Goal: Task Accomplishment & Management: Use online tool/utility

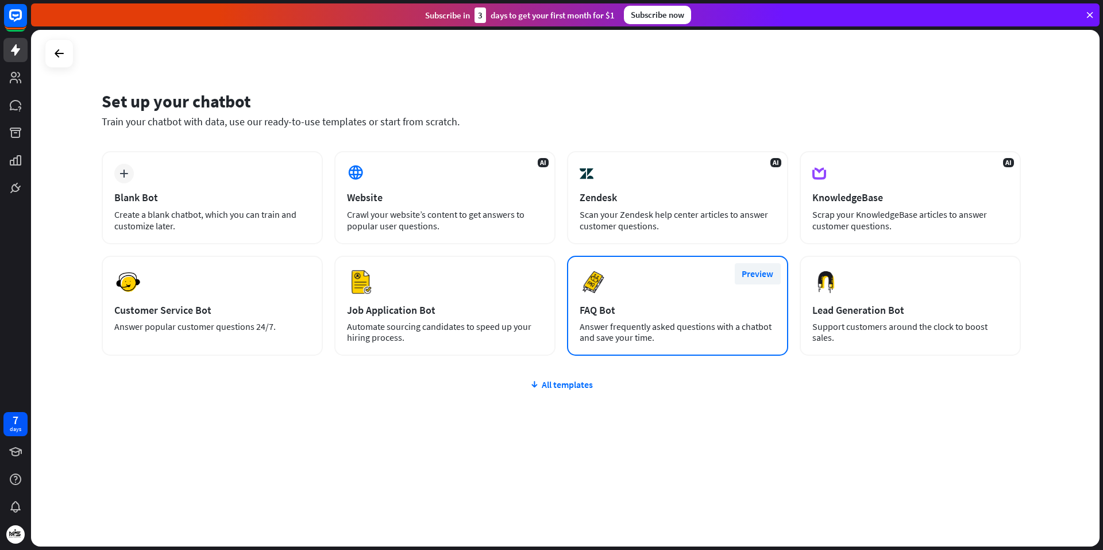
click at [748, 274] on button "Preview" at bounding box center [758, 273] width 46 height 21
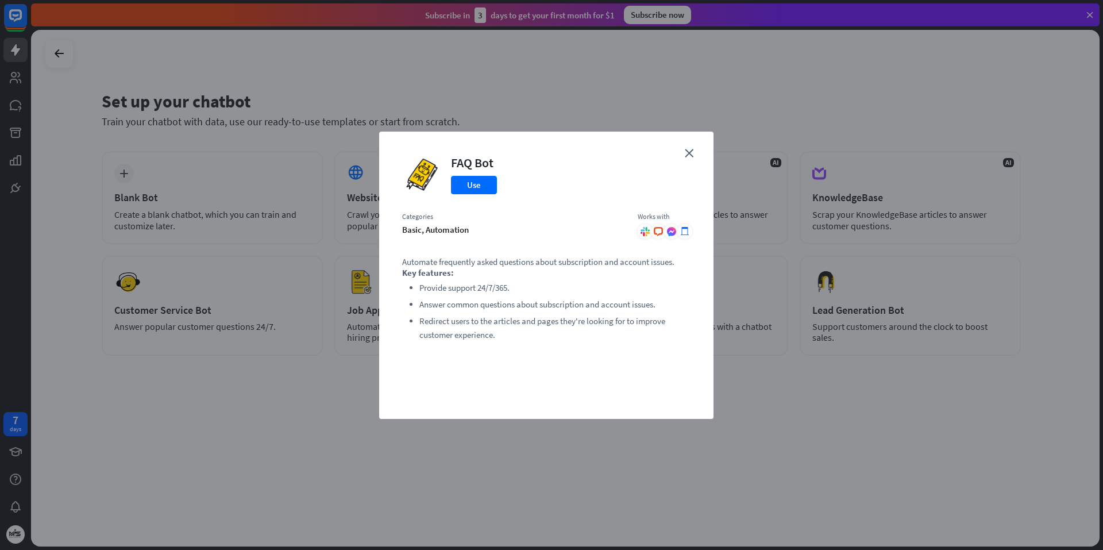
click at [692, 148] on div "close FAQ Bot Use Categories basic, automation Works with .cls-1{fill:url(#radi…" at bounding box center [546, 275] width 334 height 287
click at [688, 149] on icon "close" at bounding box center [689, 153] width 9 height 9
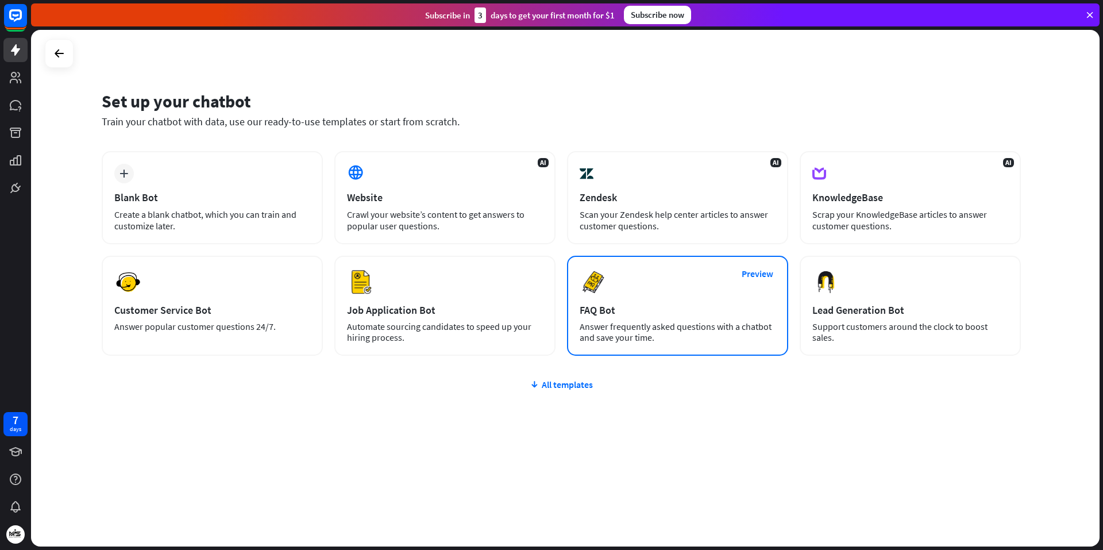
click at [669, 294] on div "Preview FAQ Bot [PERSON_NAME] frequently asked questions with a chatbot and sav…" at bounding box center [677, 306] width 221 height 100
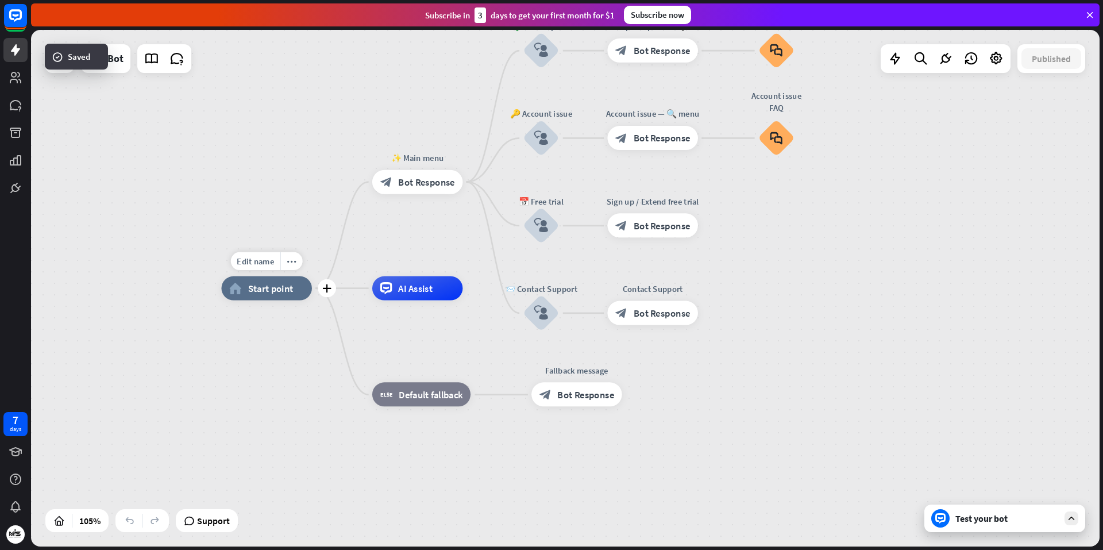
click at [269, 287] on span "Start point" at bounding box center [270, 288] width 45 height 12
click at [264, 267] on div "Edit name" at bounding box center [255, 261] width 49 height 18
click at [249, 301] on div "plus home_2 Start point" at bounding box center [266, 288] width 91 height 24
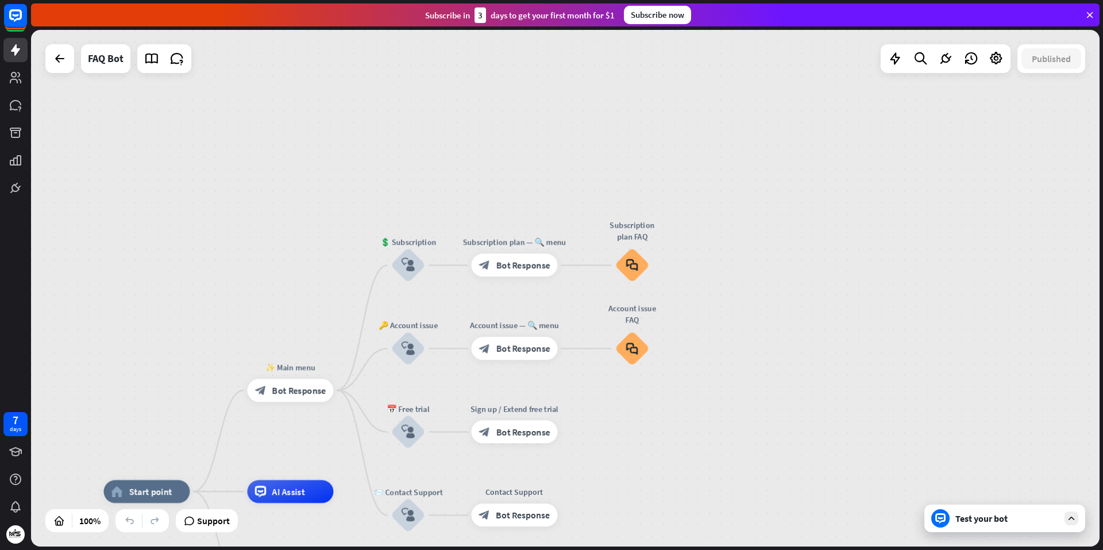
drag, startPoint x: 775, startPoint y: 257, endPoint x: 634, endPoint y: 458, distance: 245.0
click at [634, 458] on div "home_2 Start point ✨ Main menu block_bot_response Bot Response 💲 Subscription b…" at bounding box center [565, 288] width 1069 height 517
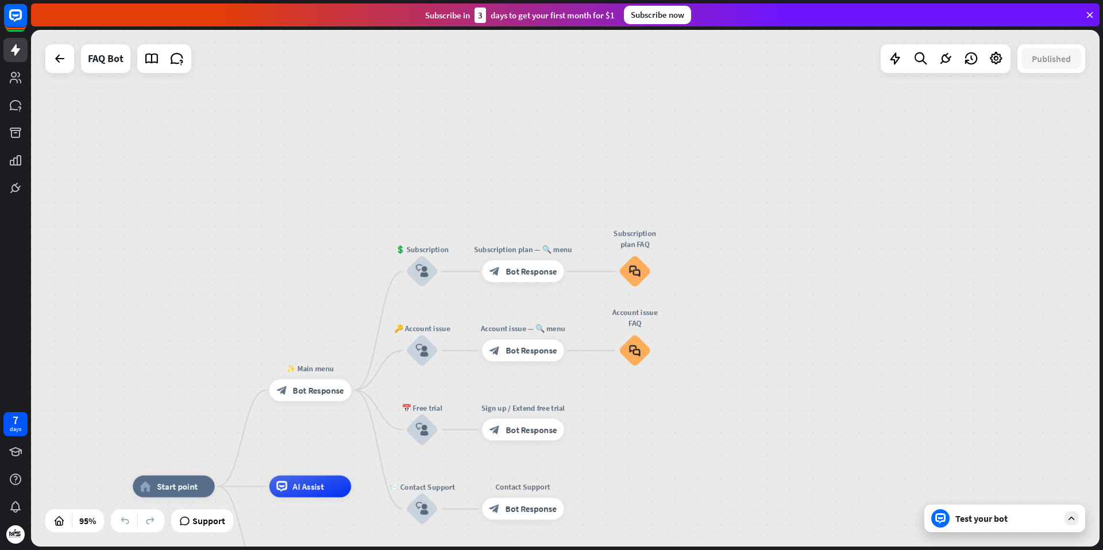
drag, startPoint x: 715, startPoint y: 372, endPoint x: 736, endPoint y: 365, distance: 21.8
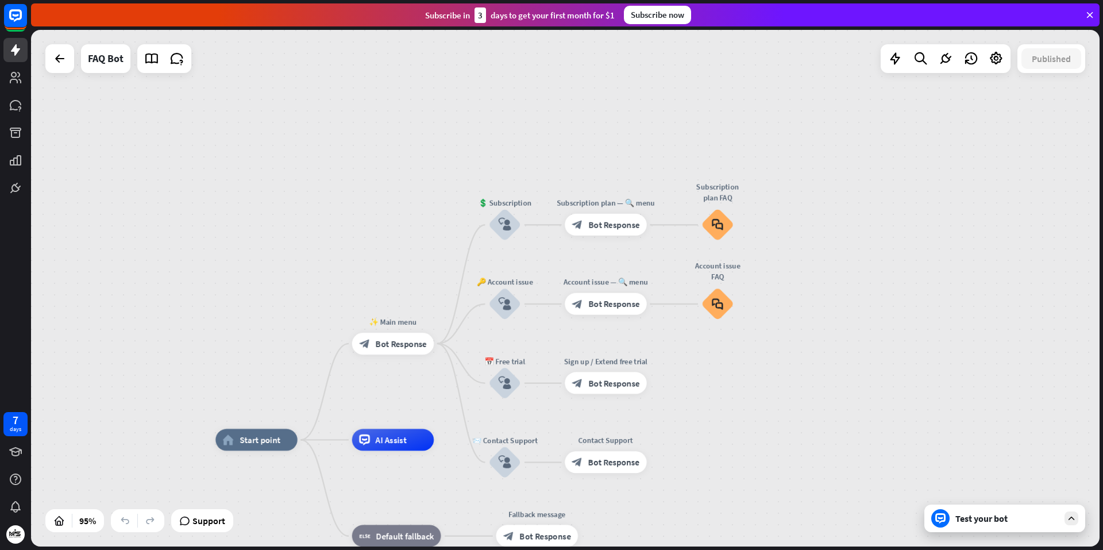
drag, startPoint x: 749, startPoint y: 366, endPoint x: 828, endPoint y: 329, distance: 87.4
click at [828, 329] on div "home_2 Start point ✨ Main menu block_bot_response Bot Response 💲 Subscription b…" at bounding box center [565, 288] width 1069 height 517
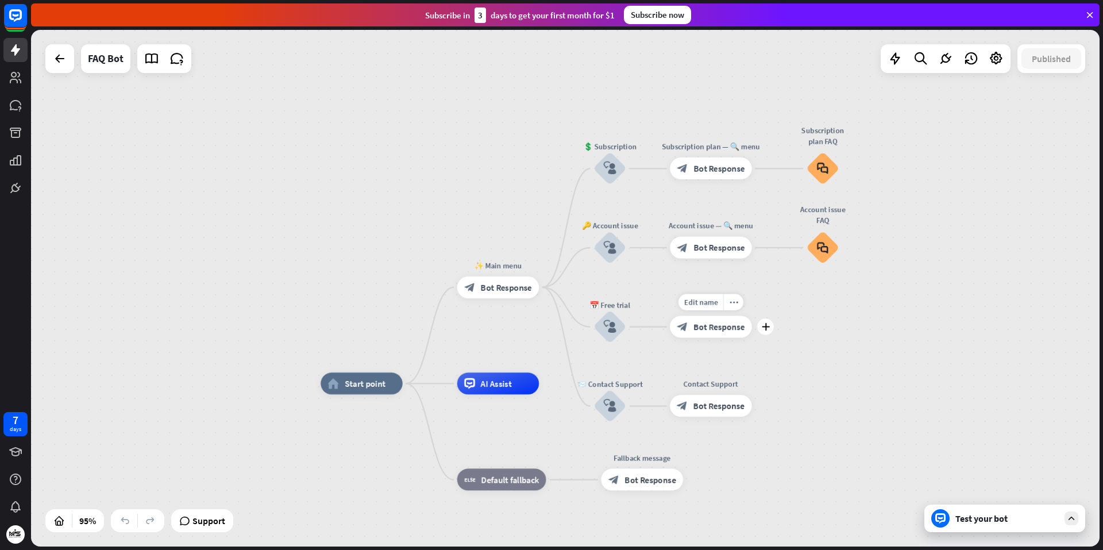
drag, startPoint x: 598, startPoint y: 353, endPoint x: 686, endPoint y: 303, distance: 101.9
click at [686, 316] on div "Edit name more_horiz plus block_bot_response Bot Response" at bounding box center [711, 327] width 82 height 22
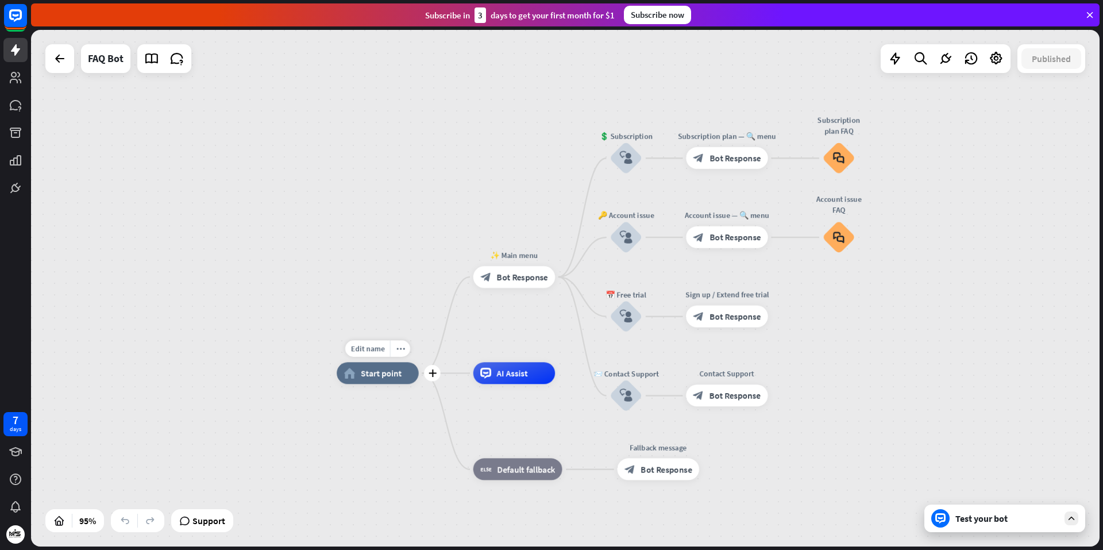
click at [366, 379] on div "home_2 Start point" at bounding box center [378, 373] width 82 height 22
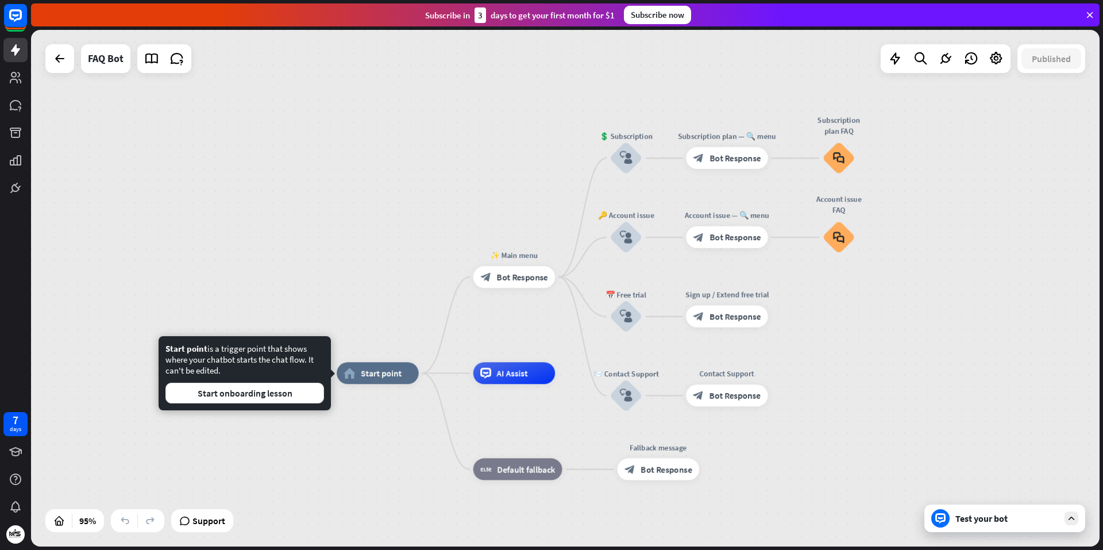
click at [1069, 515] on icon at bounding box center [1072, 518] width 10 height 10
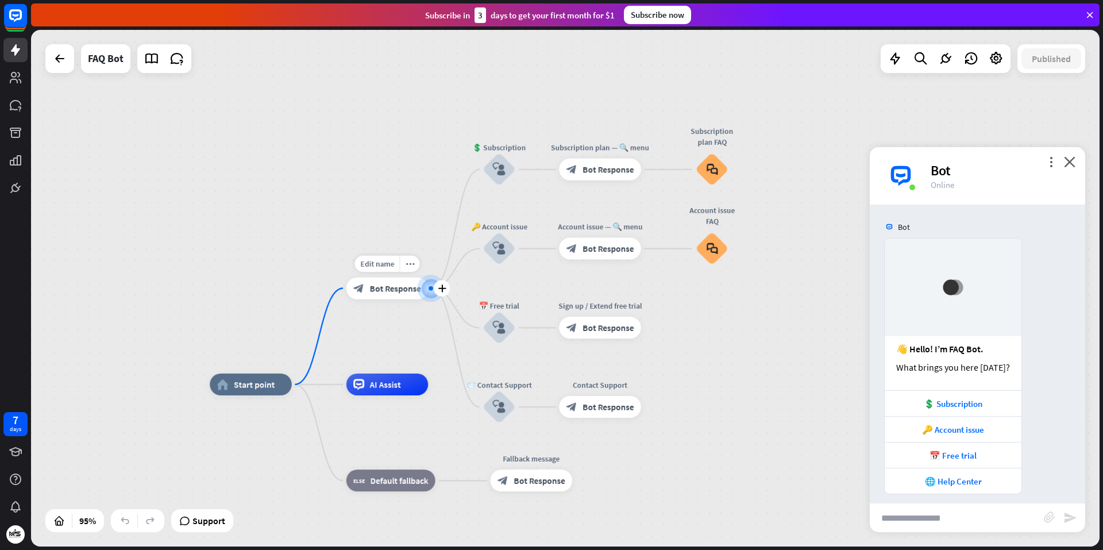
scroll to position [9, 0]
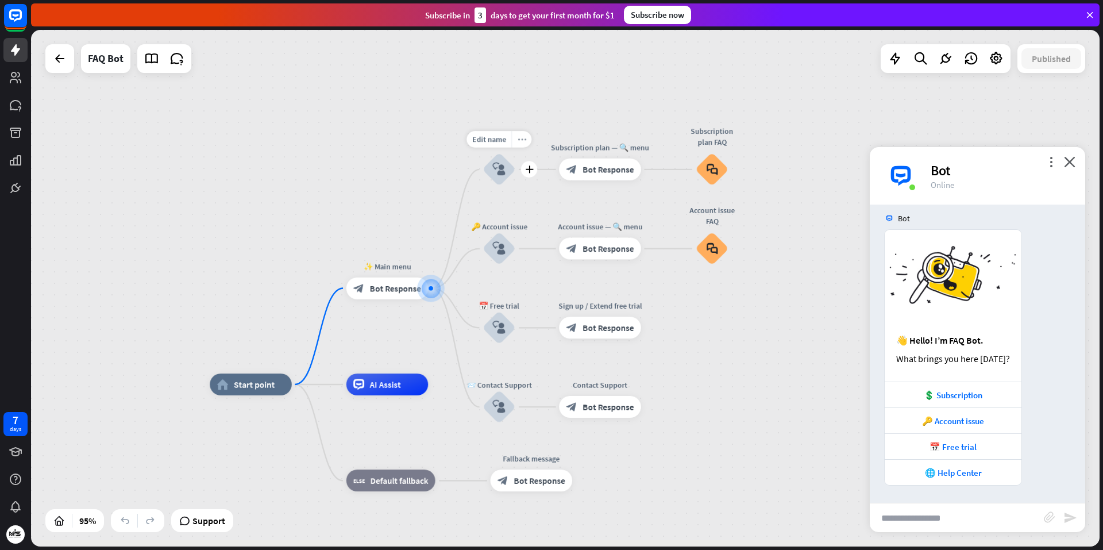
click at [518, 141] on icon "more_horiz" at bounding box center [522, 140] width 9 height 8
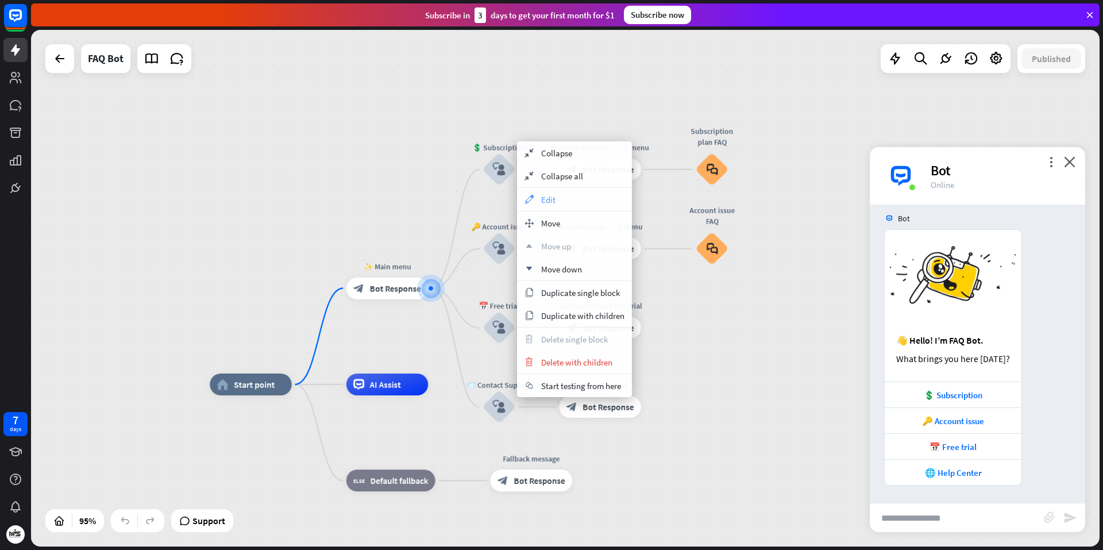
click at [556, 198] on div "appearance Edit" at bounding box center [574, 199] width 115 height 23
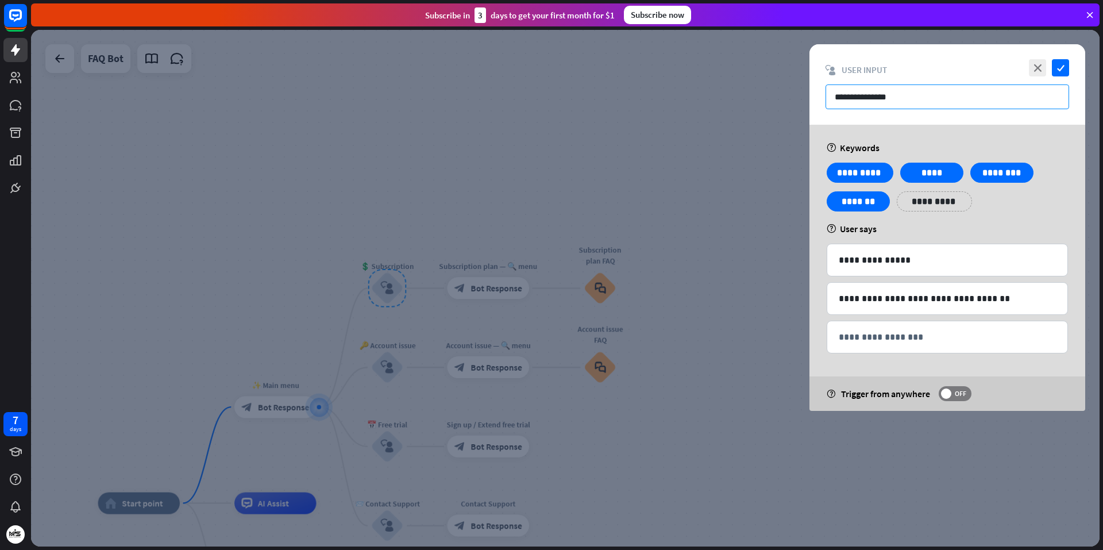
click at [908, 99] on input "**********" at bounding box center [948, 96] width 244 height 25
click at [1044, 68] on icon "close" at bounding box center [1037, 67] width 17 height 17
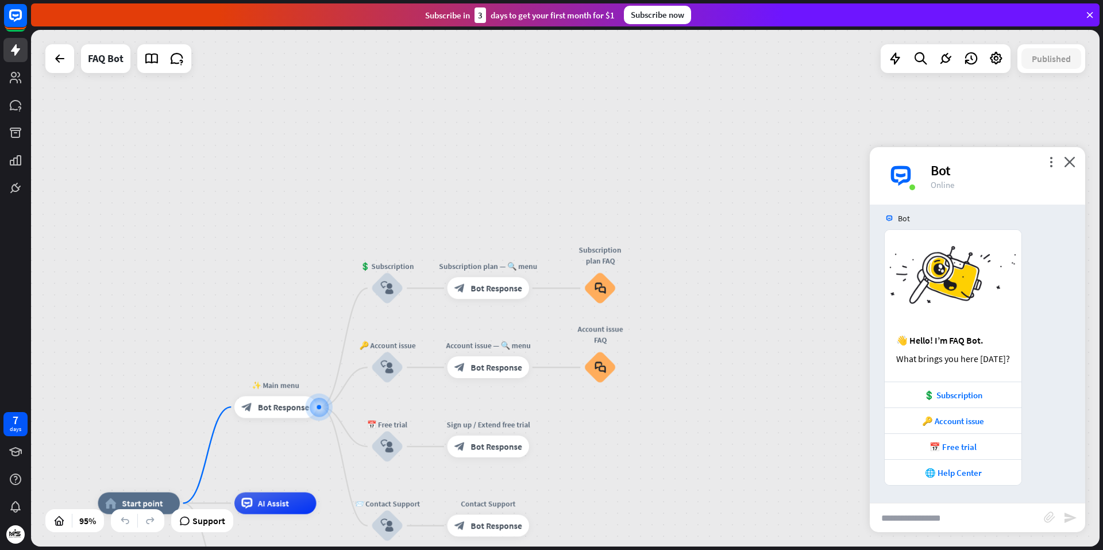
drag, startPoint x: 554, startPoint y: 333, endPoint x: 722, endPoint y: 268, distance: 179.9
drag, startPoint x: 734, startPoint y: 274, endPoint x: 779, endPoint y: 248, distance: 52.0
click at [779, 249] on div "home_2 Start point ✨ Main menu block_bot_response Bot Response 💲 Subscription b…" at bounding box center [565, 288] width 1069 height 517
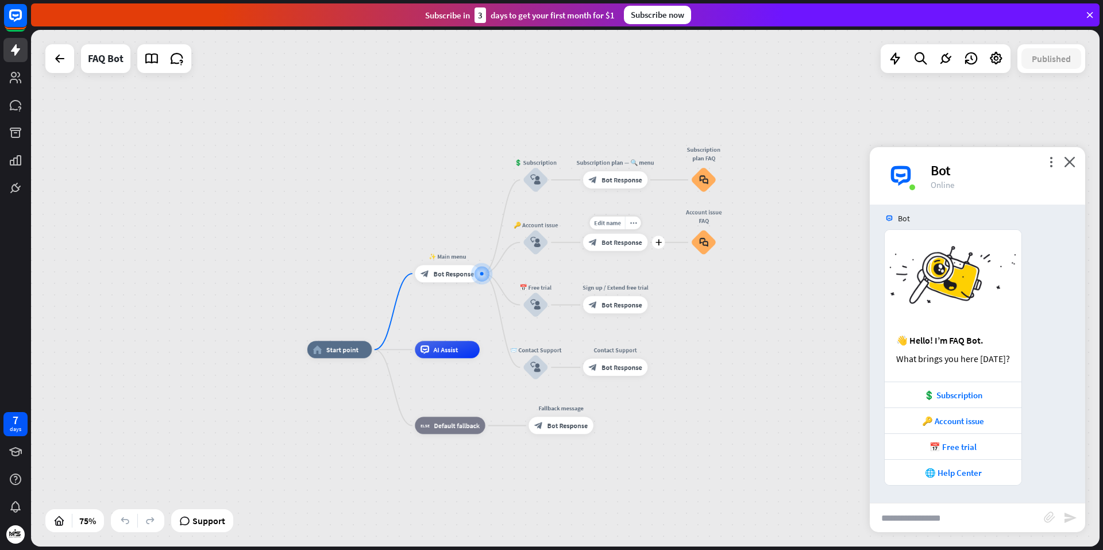
drag, startPoint x: 629, startPoint y: 312, endPoint x: 657, endPoint y: 220, distance: 96.7
click at [648, 234] on div "Edit name more_horiz plus Account issue — 🔍 menu block_bot_response Bot Response" at bounding box center [615, 242] width 65 height 17
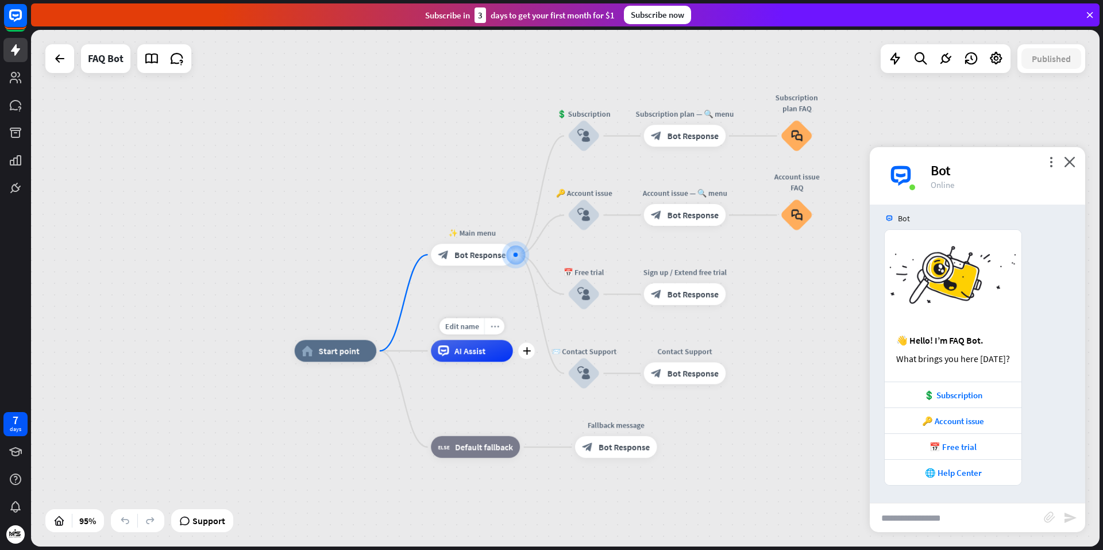
click at [502, 334] on div "more_horiz" at bounding box center [494, 326] width 20 height 17
click at [491, 348] on div "AI Assist" at bounding box center [472, 351] width 82 height 22
click at [494, 328] on icon "more_horiz" at bounding box center [494, 326] width 9 height 8
click at [493, 358] on div "AI Assist" at bounding box center [472, 351] width 82 height 22
click at [497, 332] on div "more_horiz" at bounding box center [494, 326] width 20 height 17
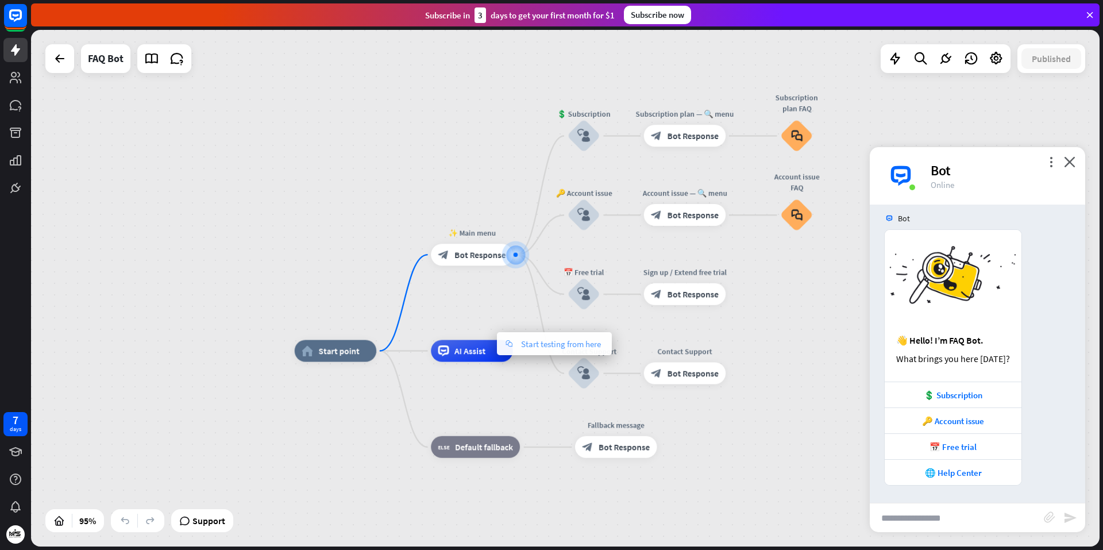
click at [542, 348] on span "Start testing from here" at bounding box center [561, 343] width 80 height 11
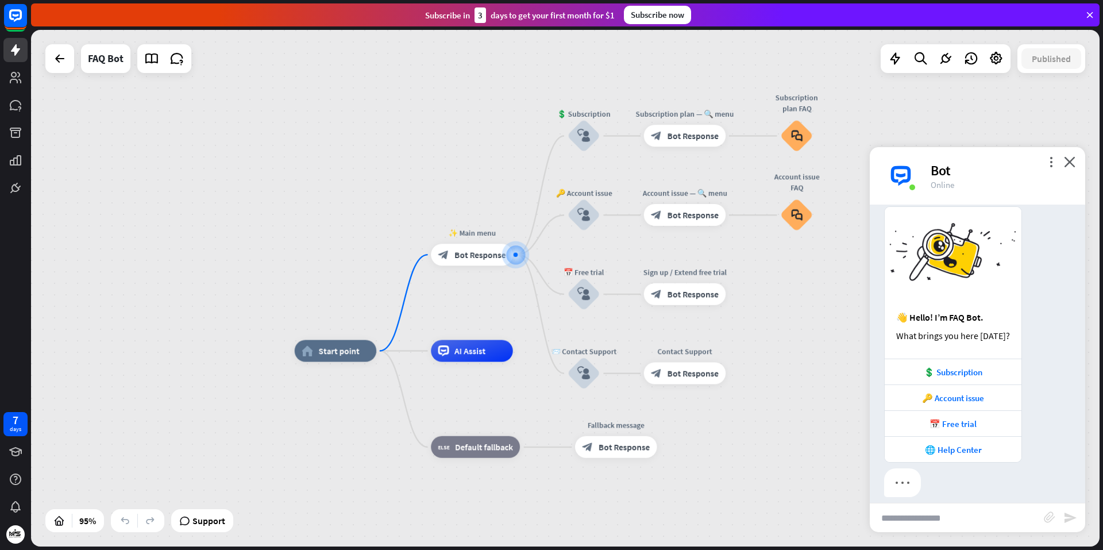
scroll to position [9, 0]
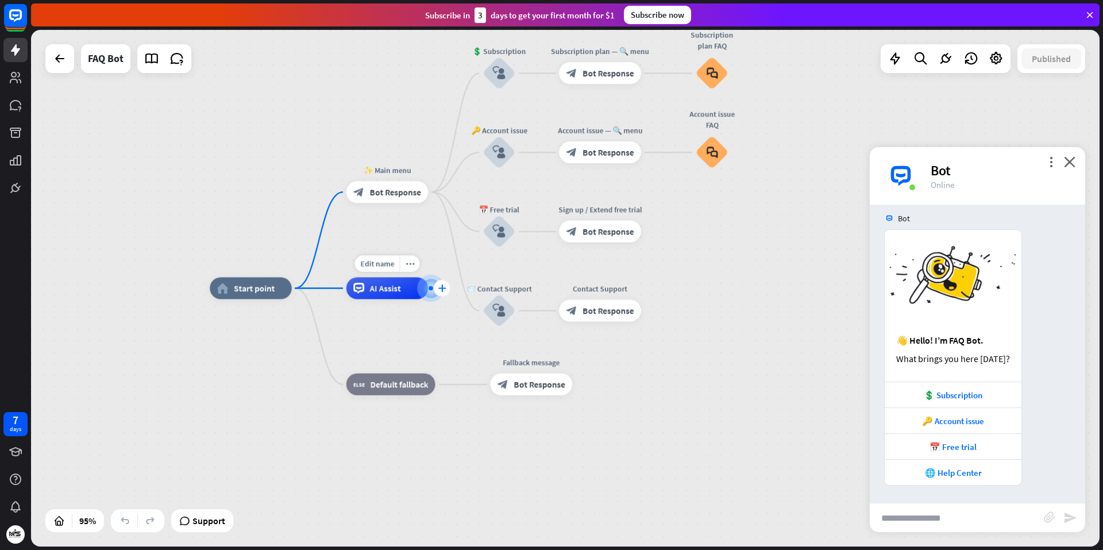
click at [444, 293] on div "plus" at bounding box center [442, 288] width 17 height 17
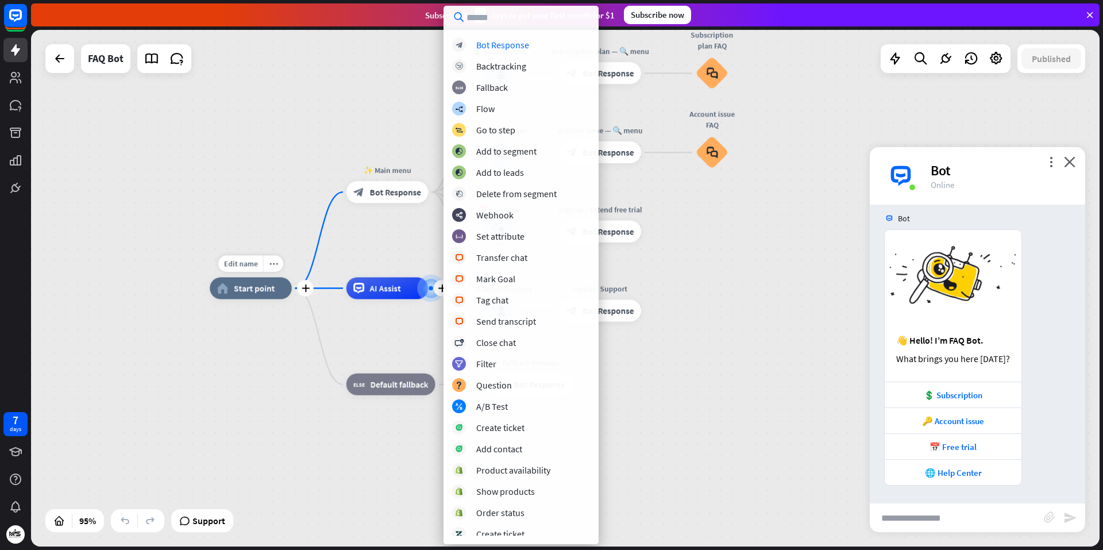
click at [252, 290] on span "Start point" at bounding box center [254, 288] width 41 height 11
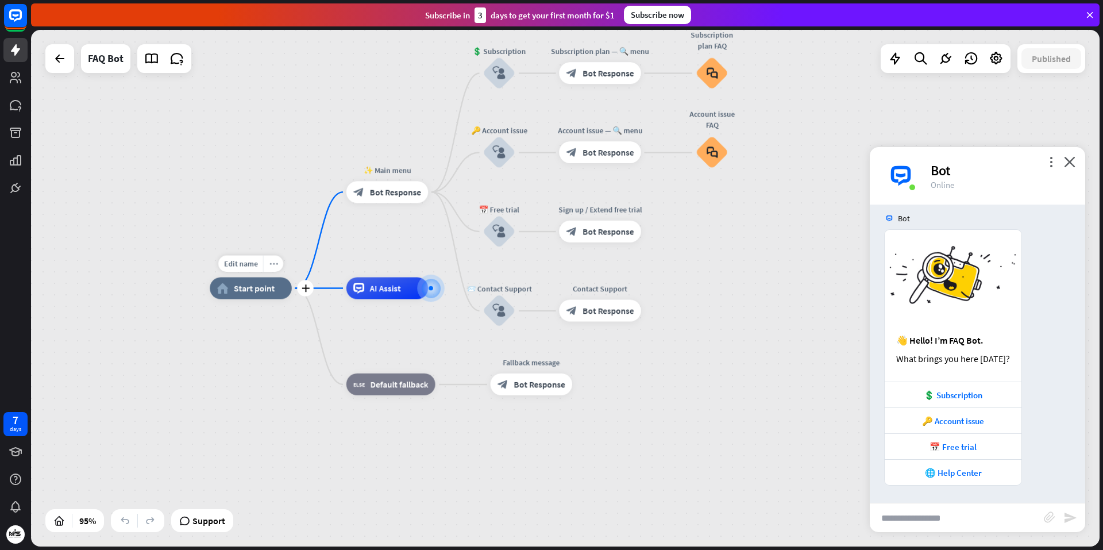
click at [278, 270] on div "more_horiz" at bounding box center [273, 264] width 20 height 17
click at [295, 330] on icon "chat" at bounding box center [289, 327] width 13 height 7
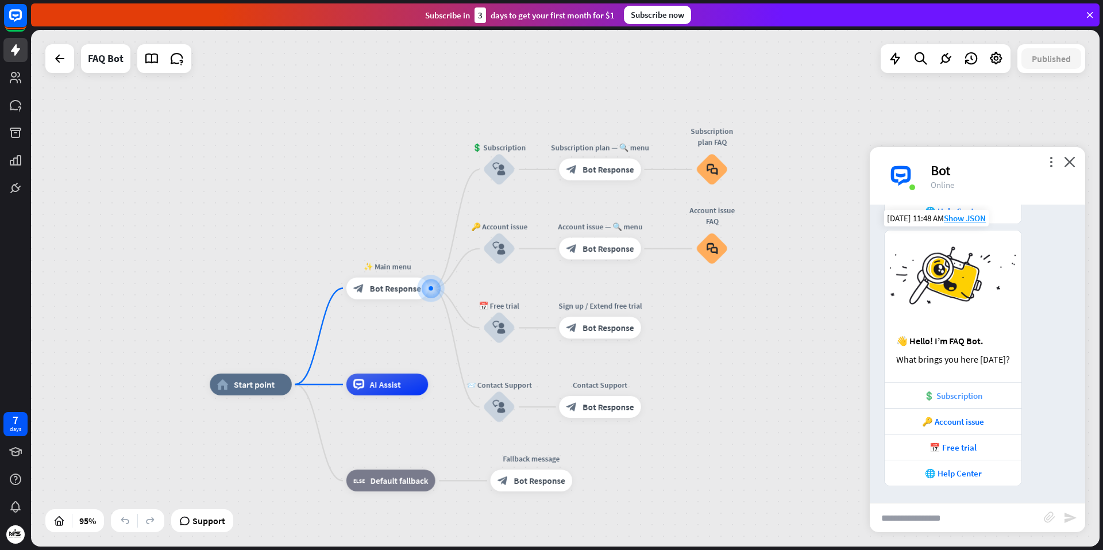
scroll to position [271, 0]
